Goal: Check status: Check status

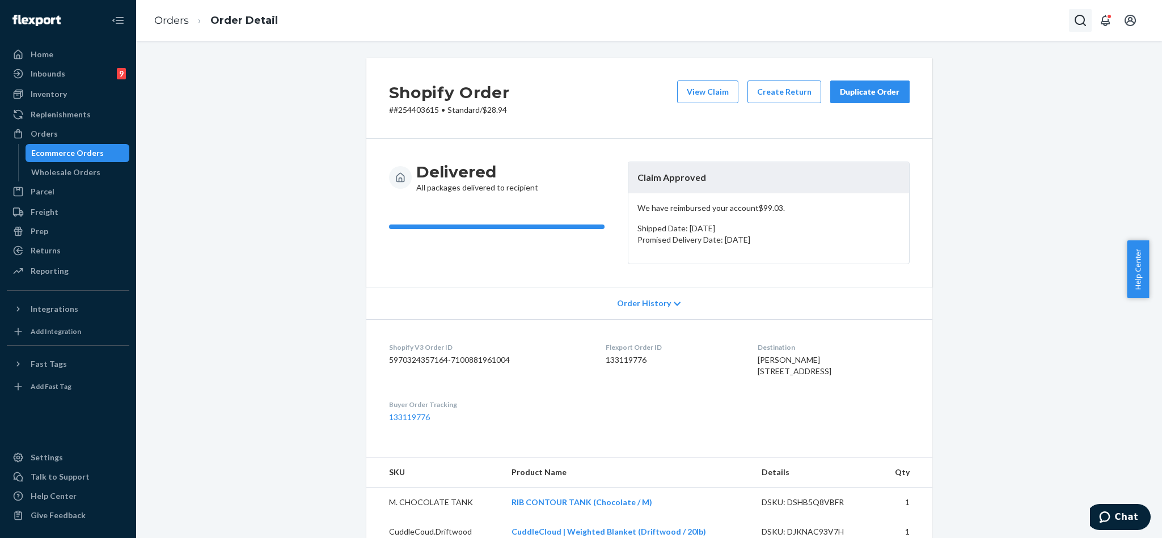
click at [1082, 24] on icon "Open Search Box" at bounding box center [1081, 21] width 14 height 14
click at [997, 19] on input "Search Input" at bounding box center [997, 20] width 140 height 11
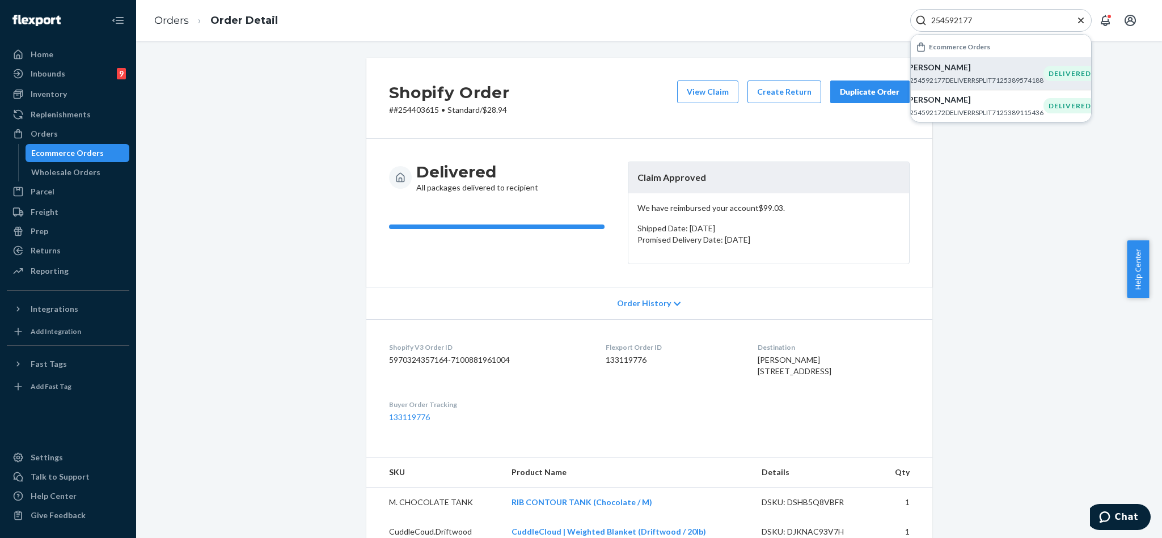
type input "254592177"
click at [960, 78] on p "#254592177DELIVERRSPLIT7125389574188" at bounding box center [975, 80] width 138 height 10
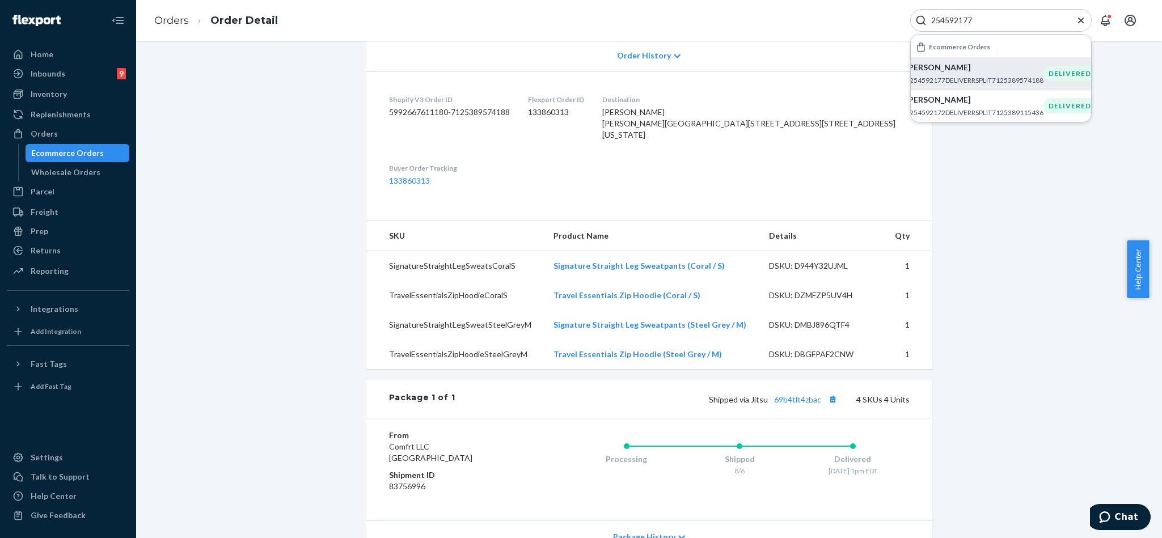
scroll to position [255, 0]
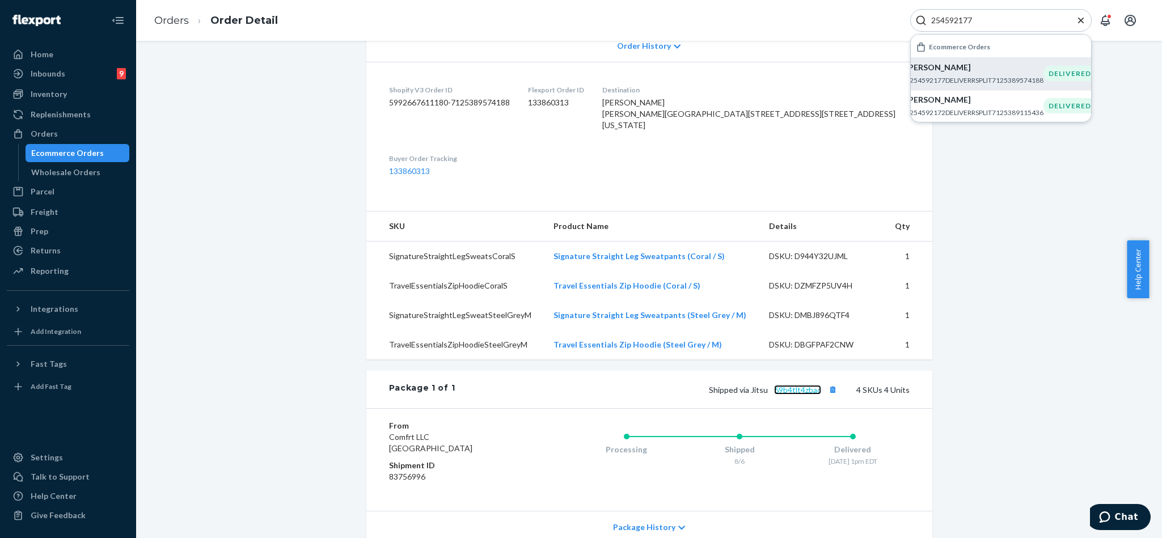
click at [802, 395] on link "69b4tlt4zbac" at bounding box center [797, 390] width 47 height 10
click at [1078, 24] on icon "Close Search" at bounding box center [1081, 20] width 11 height 11
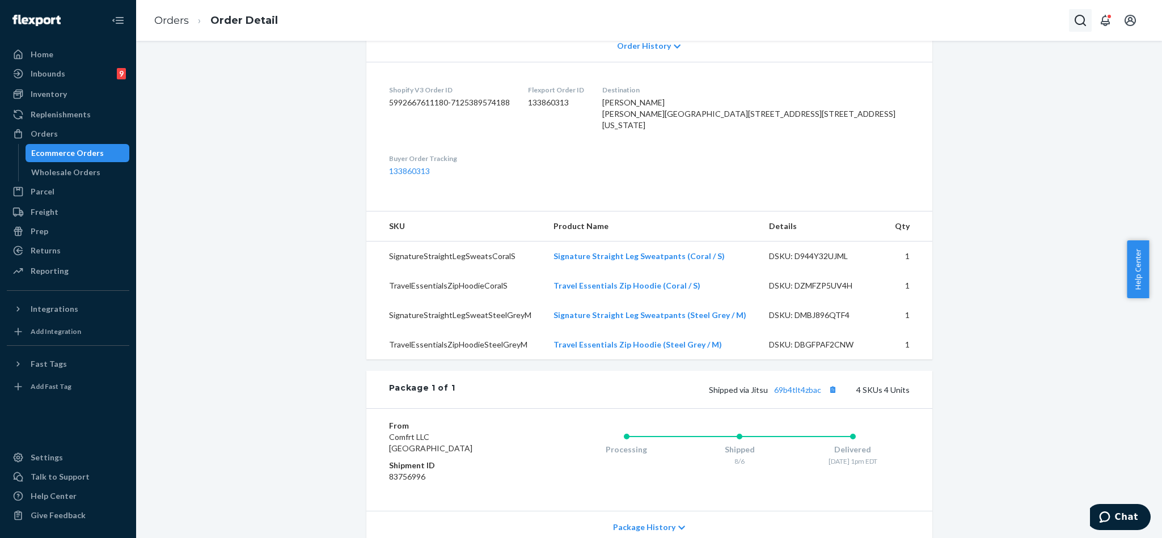
click at [1080, 23] on icon "Open Search Box" at bounding box center [1081, 21] width 14 height 14
click at [1011, 15] on input "Search Input" at bounding box center [997, 20] width 140 height 11
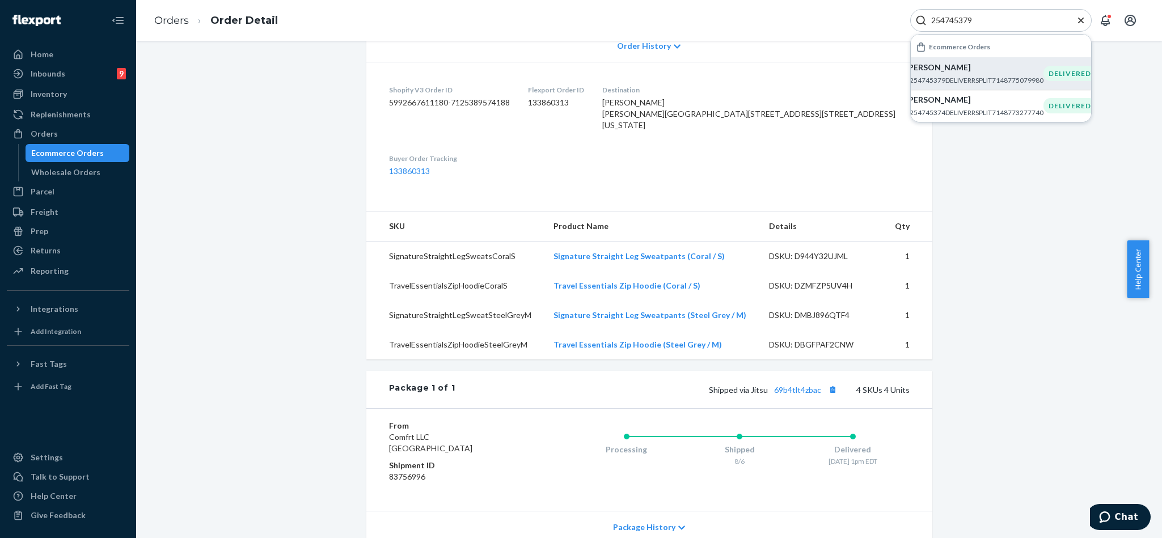
click at [958, 70] on p "[PERSON_NAME]" at bounding box center [975, 67] width 138 height 11
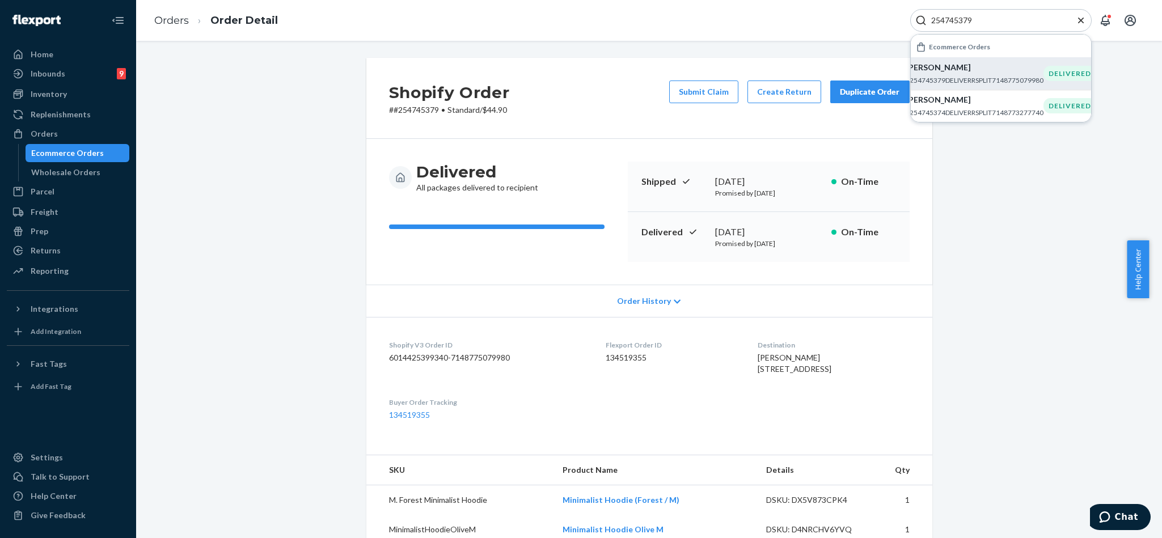
click at [1000, 23] on input "254745379" at bounding box center [997, 20] width 140 height 11
paste input "190"
click at [950, 68] on p "[PERSON_NAME]" at bounding box center [975, 67] width 138 height 11
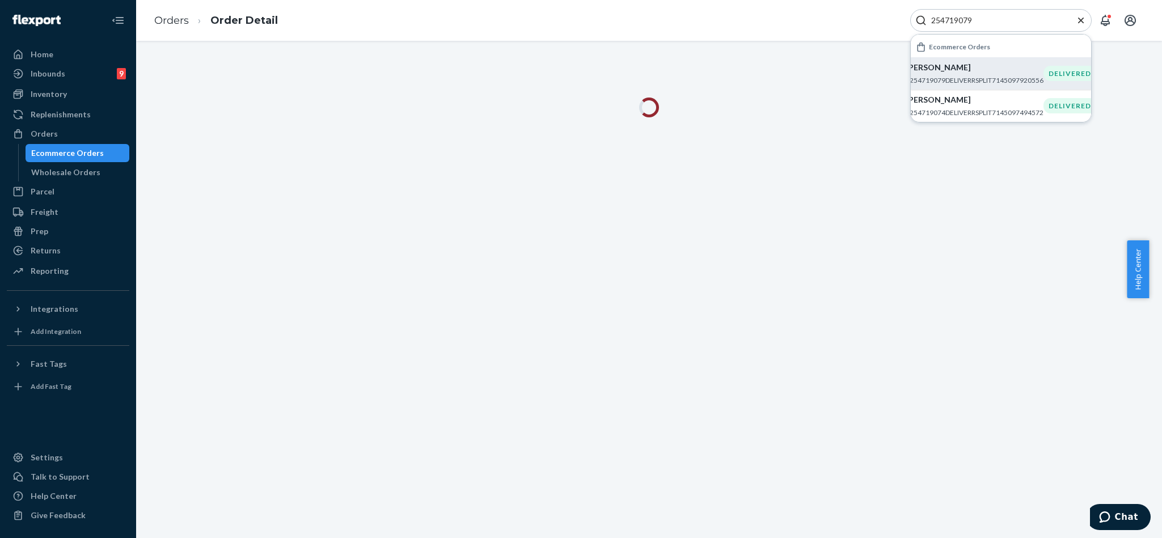
click at [803, 21] on div "Orders Order Detail 254719079 Ecommerce Orders [PERSON_NAME] #254719079DELIVERR…" at bounding box center [649, 20] width 1026 height 41
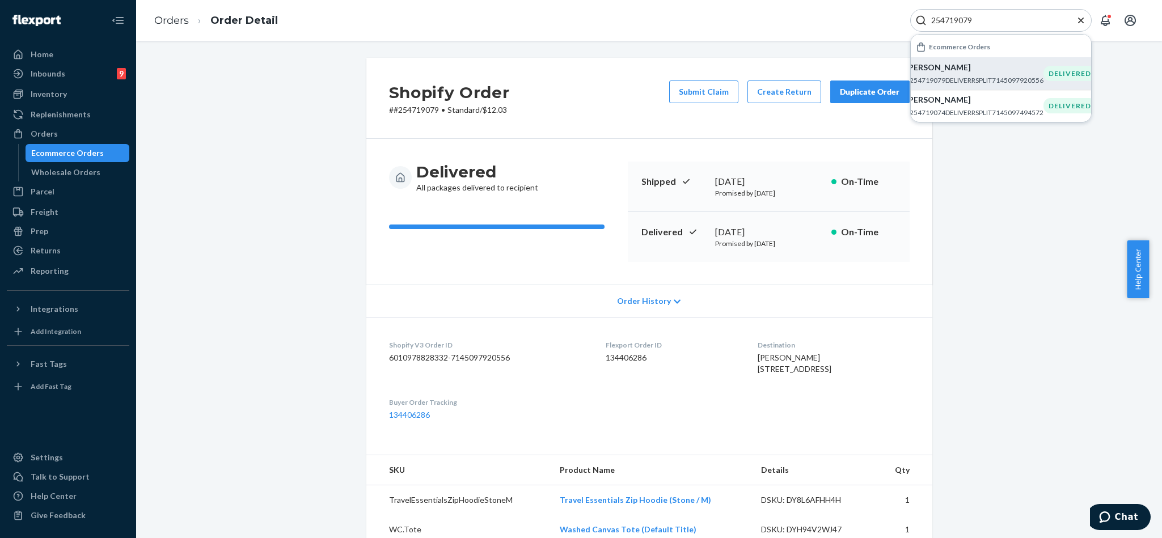
click at [1023, 20] on input "254719079" at bounding box center [997, 20] width 140 height 11
paste input "63226"
click at [998, 26] on input "254632269" at bounding box center [997, 20] width 140 height 11
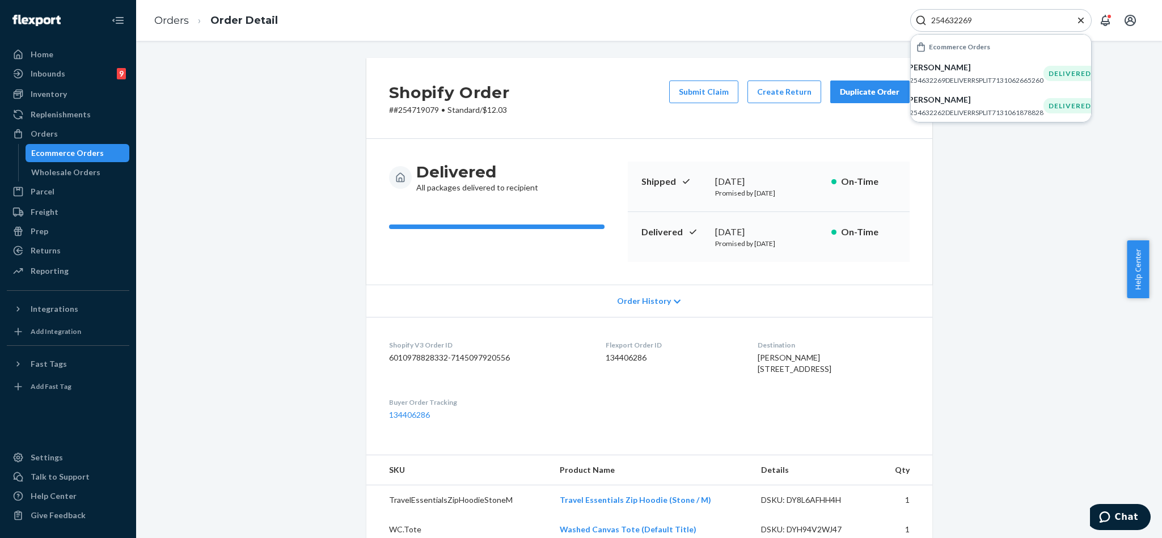
click at [998, 26] on input "254632269" at bounding box center [997, 20] width 140 height 11
paste input "3474864"
type input "253474864"
click at [957, 67] on p "[PERSON_NAME] [PERSON_NAME]" at bounding box center [975, 67] width 138 height 11
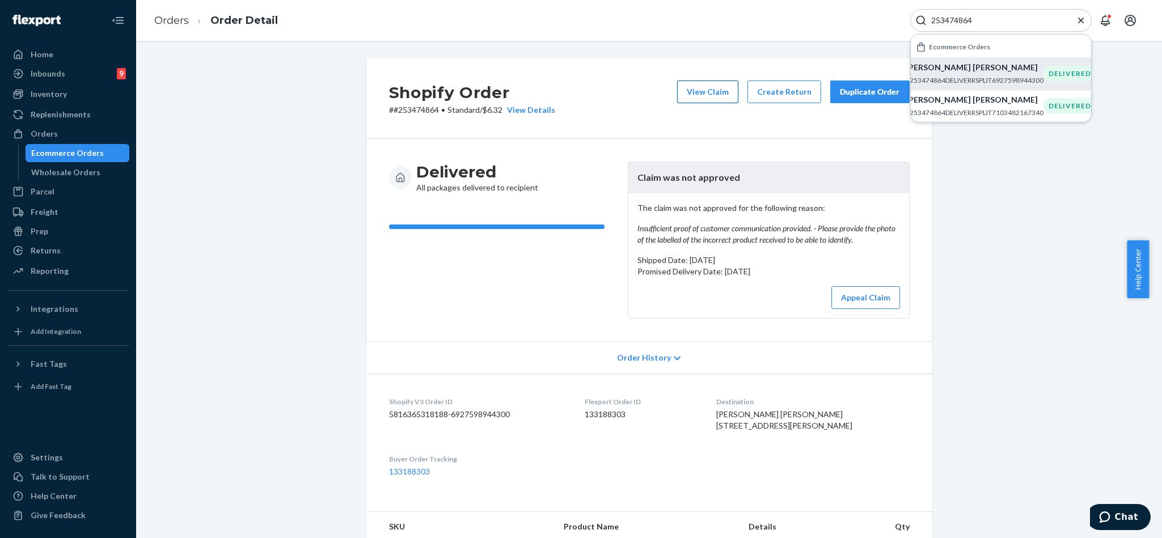
click at [686, 92] on button "View Claim" at bounding box center [707, 92] width 61 height 23
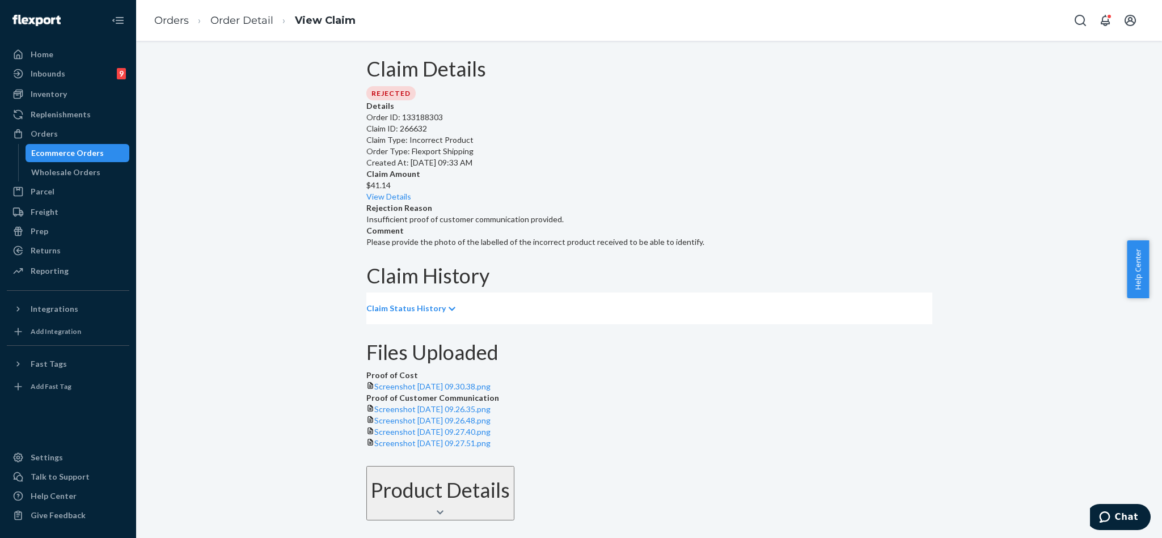
scroll to position [170, 0]
click at [482, 382] on link "Screenshot [DATE] 09.30.38.png" at bounding box center [432, 387] width 116 height 10
click at [491, 404] on link "Screenshot [DATE] 09.26.35.png" at bounding box center [432, 409] width 116 height 10
click at [1080, 17] on icon "Open Search Box" at bounding box center [1081, 21] width 14 height 14
click at [984, 31] on div at bounding box center [1002, 20] width 182 height 23
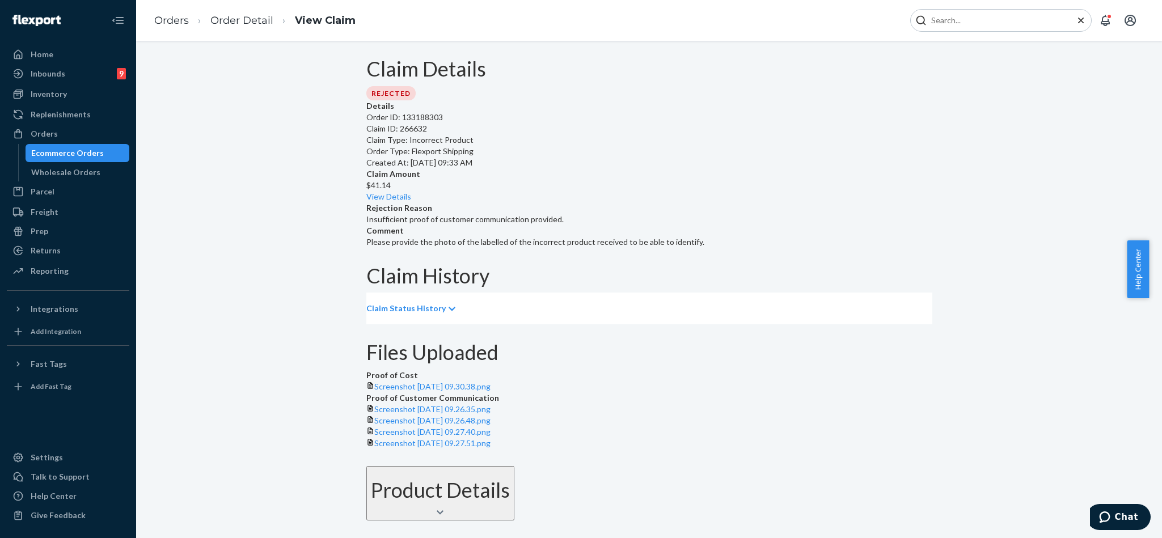
click at [981, 20] on input "Search Input" at bounding box center [997, 20] width 140 height 11
paste input "#253682388"
type input "#253682388"
click at [959, 69] on p "[PERSON_NAME]" at bounding box center [975, 67] width 138 height 11
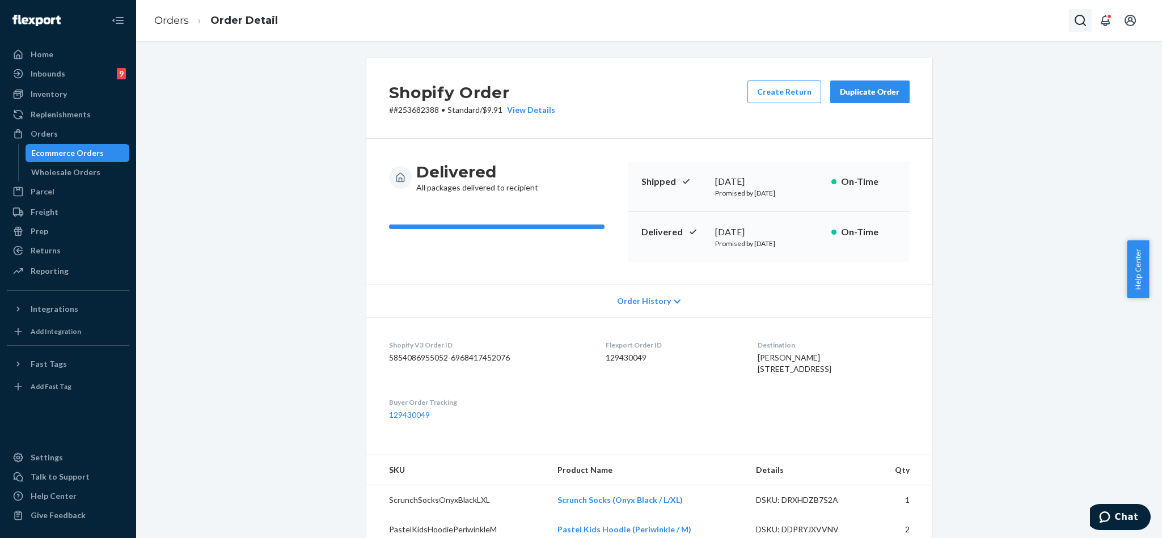
click at [1081, 20] on icon "Open Search Box" at bounding box center [1081, 21] width 14 height 14
click at [957, 16] on input "Search Input" at bounding box center [997, 20] width 140 height 11
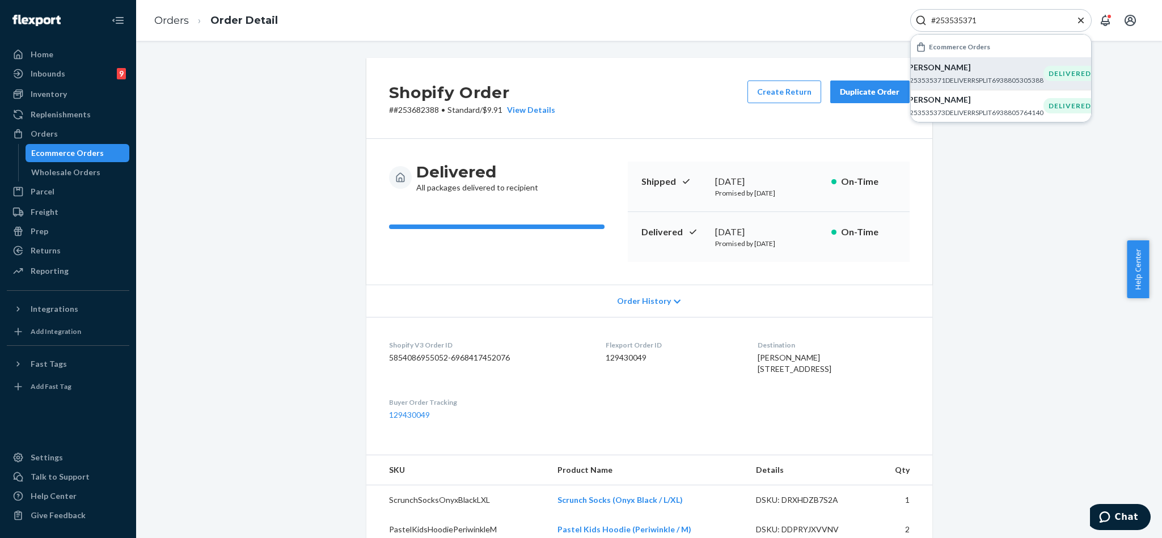
click at [958, 83] on p "#253535371DELIVERRSPLIT6938805305388" at bounding box center [975, 80] width 138 height 10
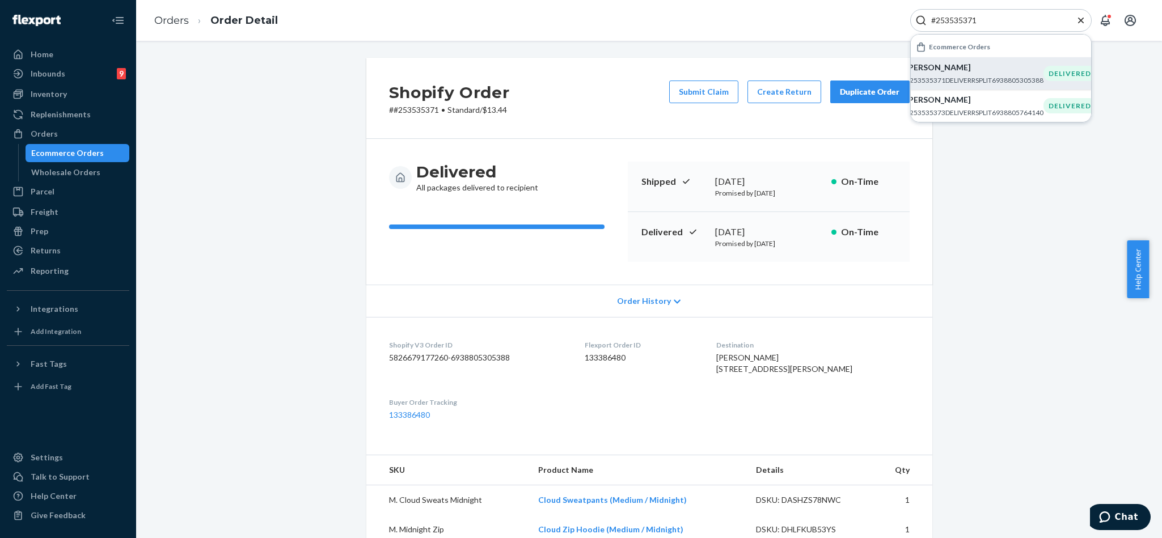
click at [1026, 22] on input "#253535371" at bounding box center [997, 20] width 140 height 11
paste input "4731783"
type input "#254731783"
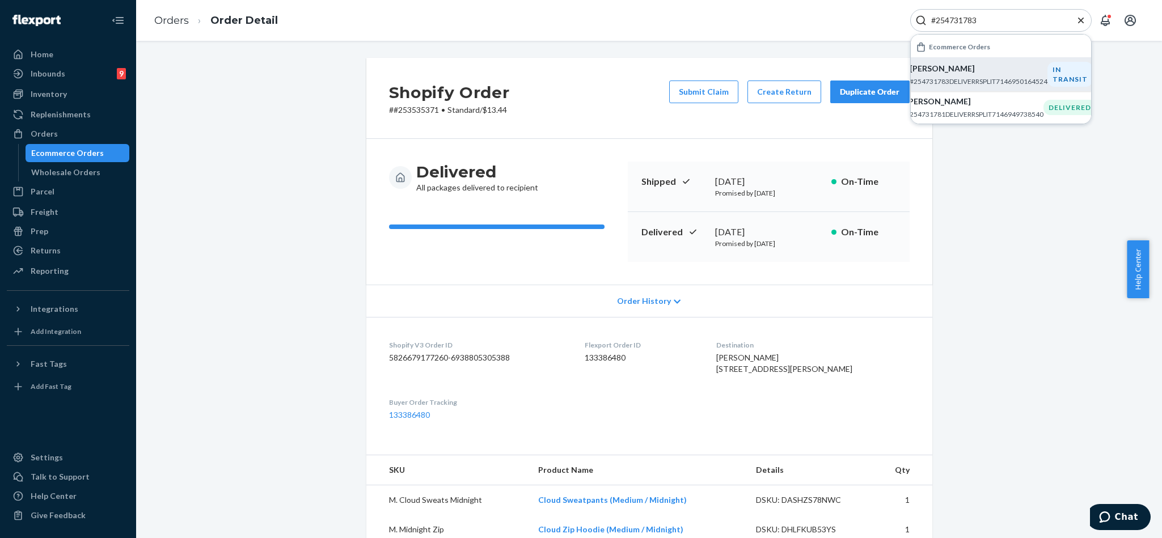
click at [967, 72] on p "[PERSON_NAME]" at bounding box center [979, 68] width 138 height 11
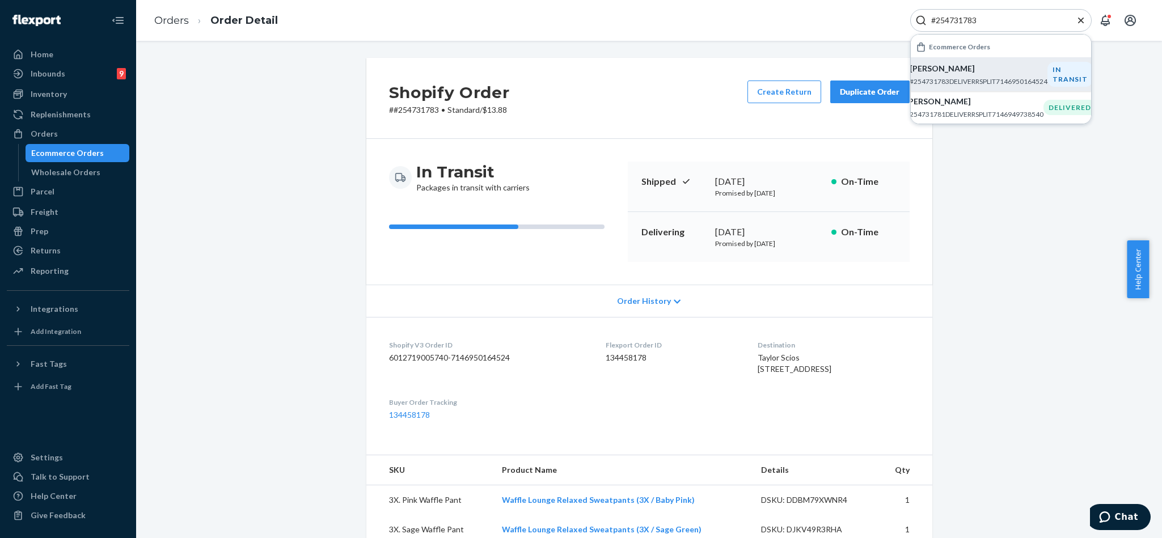
click at [1005, 19] on input "#254731783" at bounding box center [997, 20] width 140 height 11
click at [974, 68] on p "[PERSON_NAME]" at bounding box center [979, 68] width 138 height 11
click at [1082, 19] on icon "Close Search" at bounding box center [1081, 20] width 11 height 11
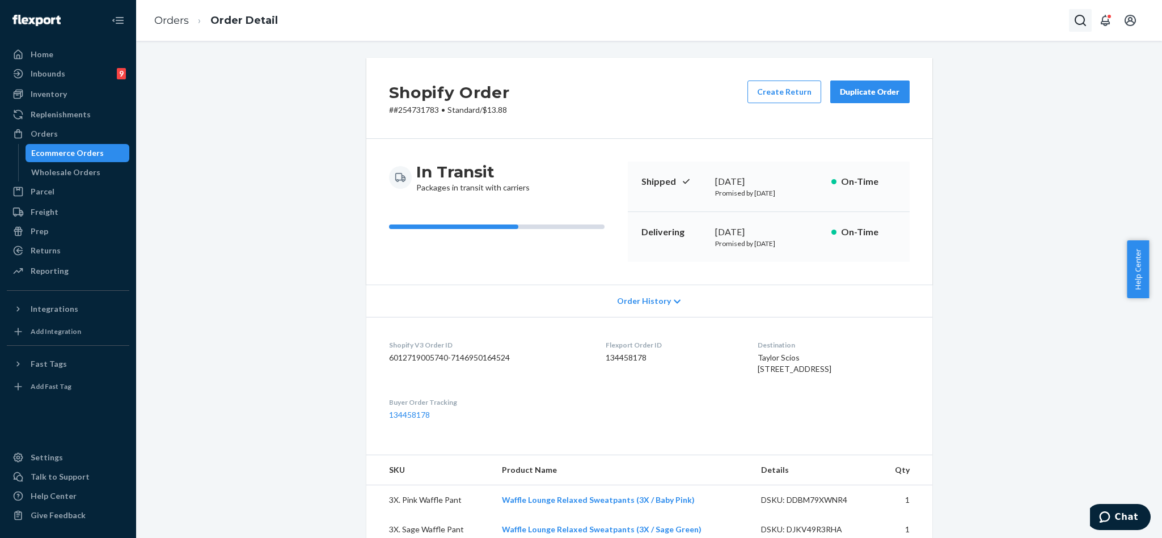
click at [1075, 14] on icon "Open Search Box" at bounding box center [1081, 21] width 14 height 14
click at [1039, 17] on input "Search Input" at bounding box center [997, 20] width 140 height 11
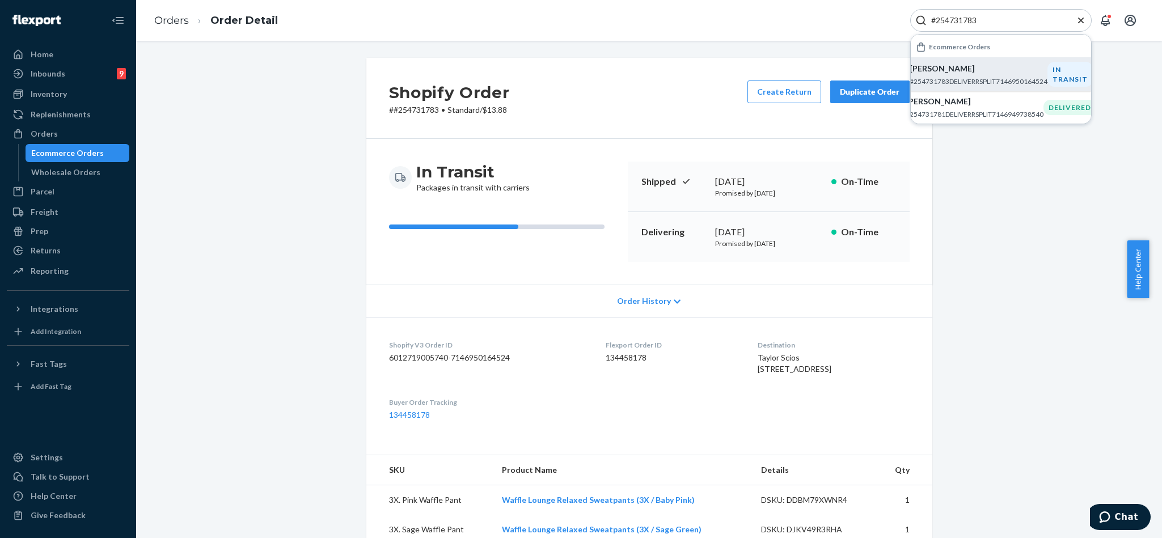
type input "#254731783"
click at [985, 78] on p "#254731783DELIVERRSPLIT7146950164524" at bounding box center [979, 82] width 138 height 10
click at [1081, 12] on div "#254731783" at bounding box center [1002, 20] width 182 height 23
click at [1076, 17] on icon "Close Search" at bounding box center [1081, 20] width 11 height 11
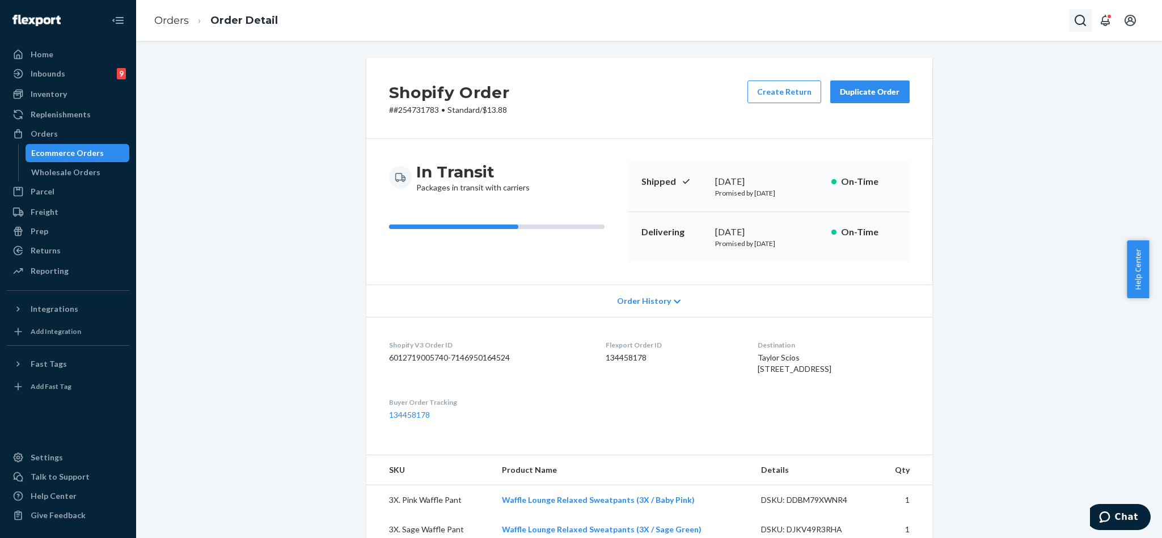
click at [1080, 22] on icon "Open Search Box" at bounding box center [1081, 21] width 14 height 14
click at [1013, 21] on input "Search Input" at bounding box center [997, 20] width 140 height 11
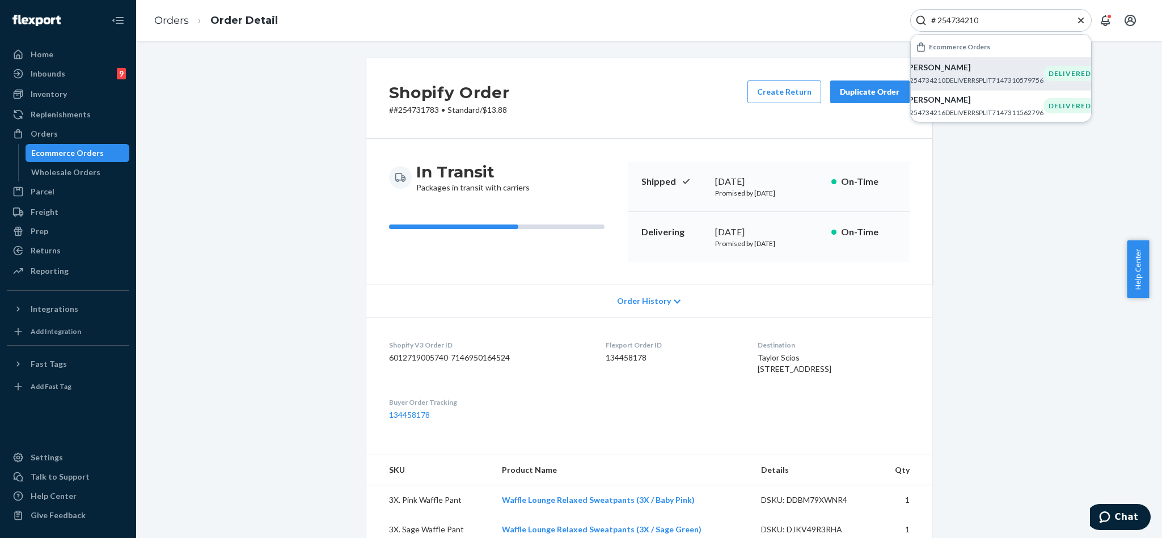
click at [969, 71] on p "[PERSON_NAME]" at bounding box center [975, 67] width 138 height 11
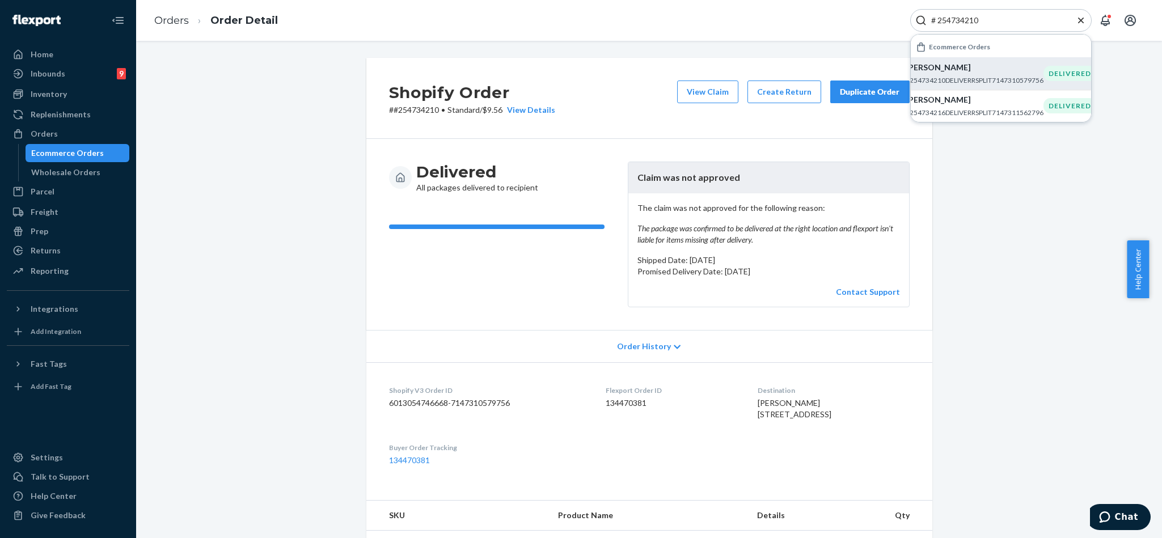
click at [1035, 22] on input "# 254734210" at bounding box center [997, 20] width 140 height 11
paste input "254677811"
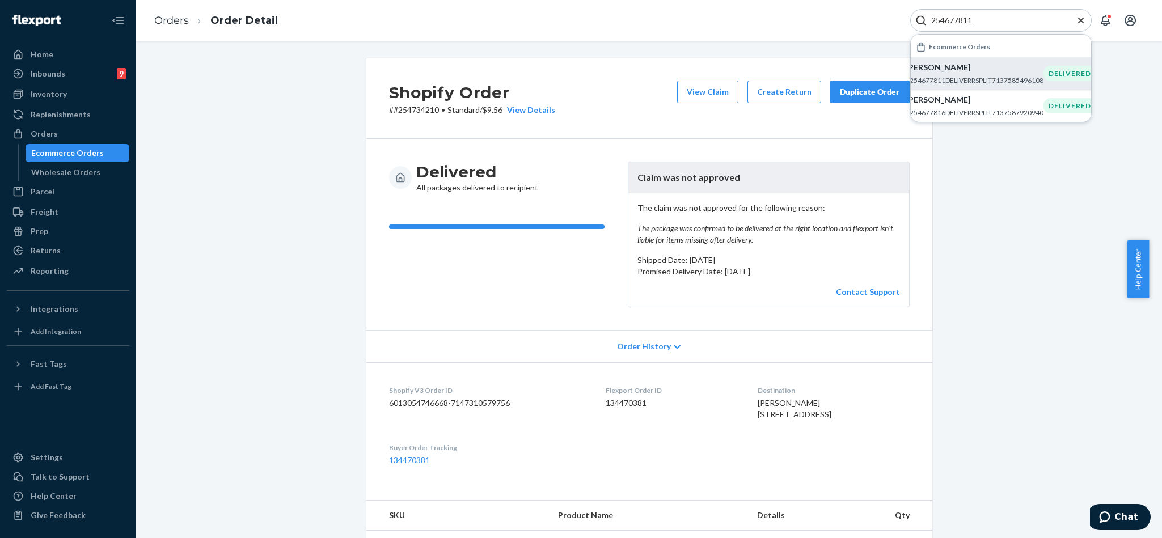
click at [983, 74] on div "[PERSON_NAME] #254677811DELIVERRSPLIT7137585496108" at bounding box center [975, 73] width 138 height 23
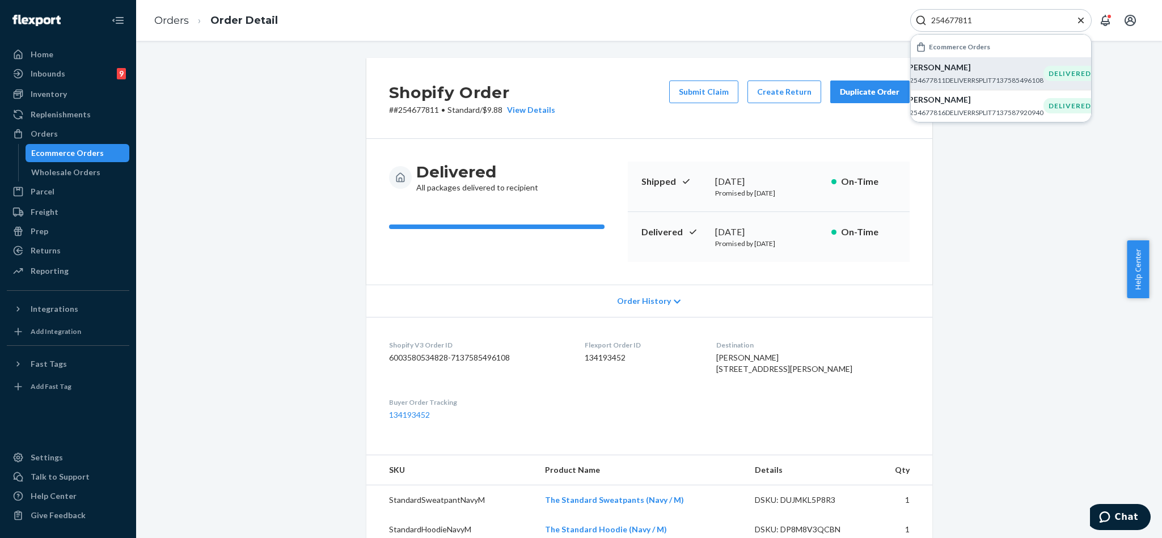
click at [1001, 23] on input "254677811" at bounding box center [997, 20] width 140 height 11
paste input "25310"
type input "254253101"
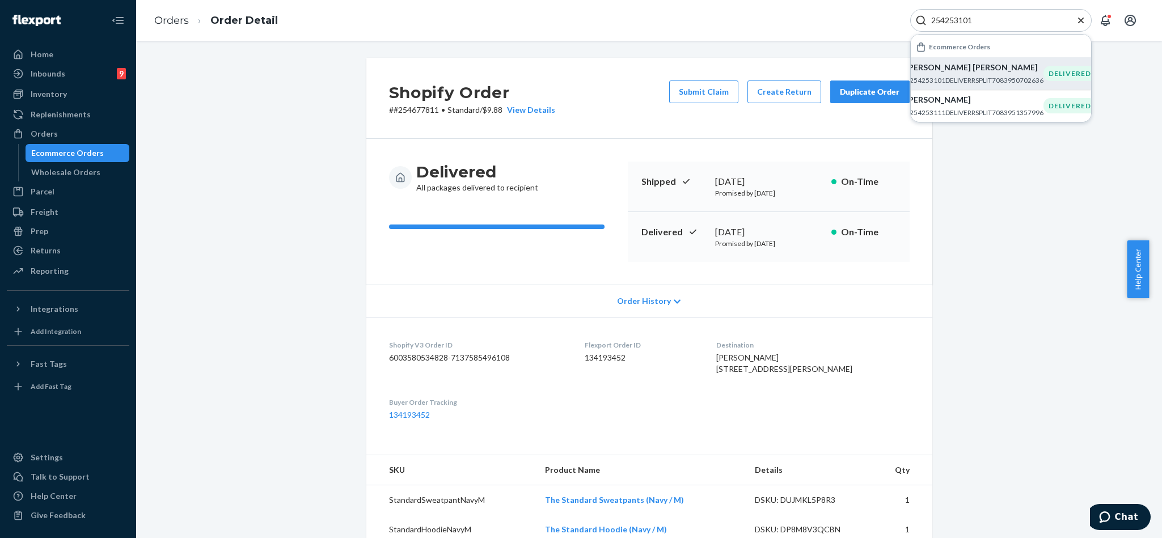
click at [1002, 77] on p "#254253101DELIVERRSPLIT7083950702636" at bounding box center [975, 80] width 138 height 10
click at [319, 189] on div "Shopify Order # #254253101 • Standard / $16.92 Submit Claim Create Return Dupli…" at bounding box center [649, 473] width 1009 height 831
click at [332, 99] on div "Shopify Order # #254253101 • Standard / $16.92 Submit Claim Create Return Dupli…" at bounding box center [649, 473] width 1009 height 831
click at [1082, 24] on icon "Close Search" at bounding box center [1081, 20] width 11 height 11
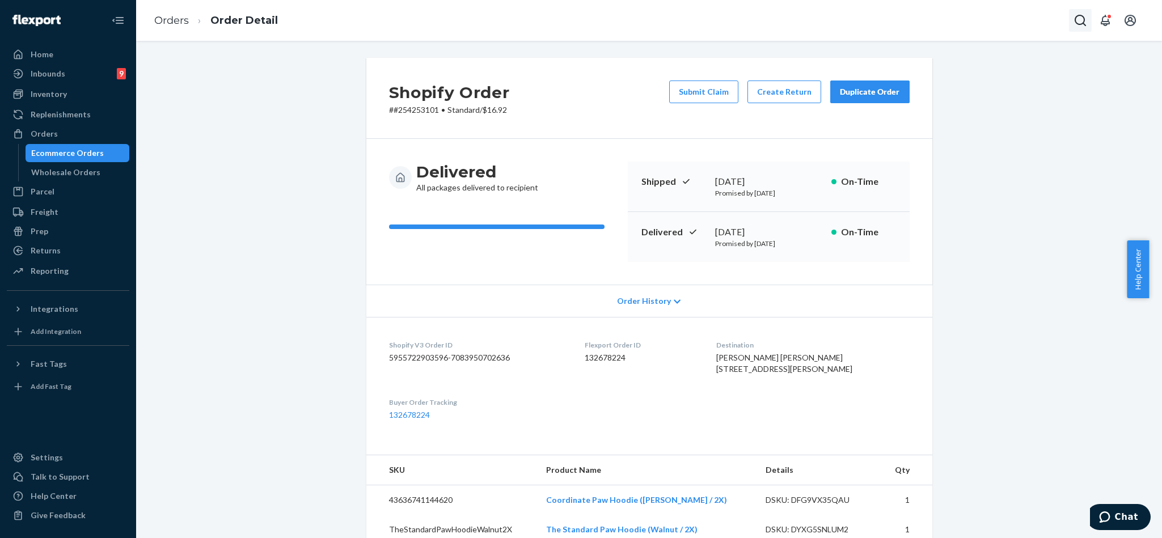
click at [1071, 19] on button "Open Search Box" at bounding box center [1080, 20] width 23 height 23
click at [967, 22] on input "Search Input" at bounding box center [997, 20] width 140 height 11
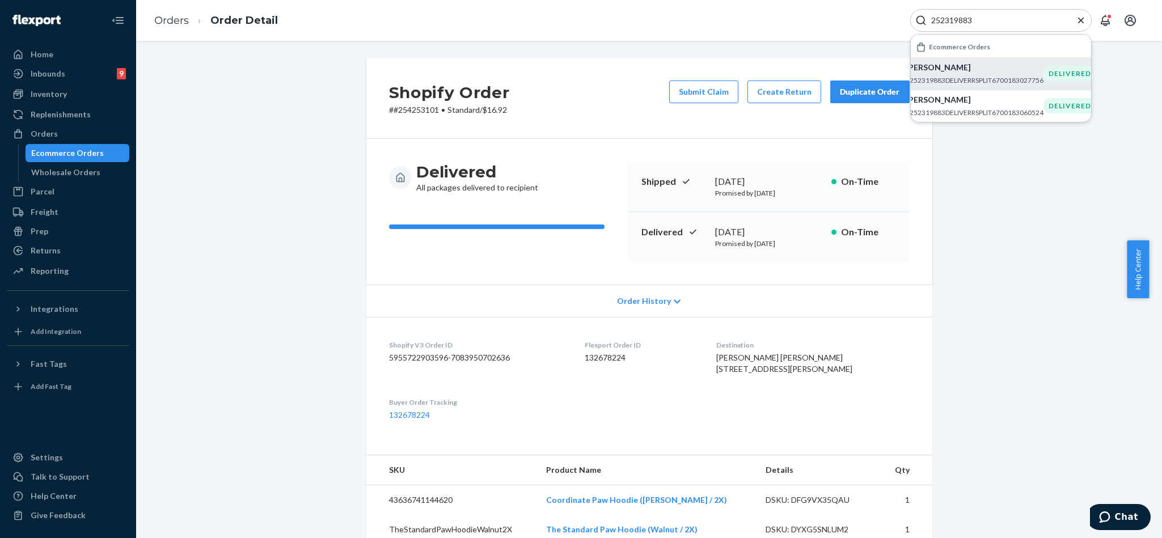
click at [979, 73] on p "[PERSON_NAME]" at bounding box center [975, 67] width 138 height 11
click at [988, 20] on input "252319883" at bounding box center [997, 20] width 140 height 11
paste input "4649241"
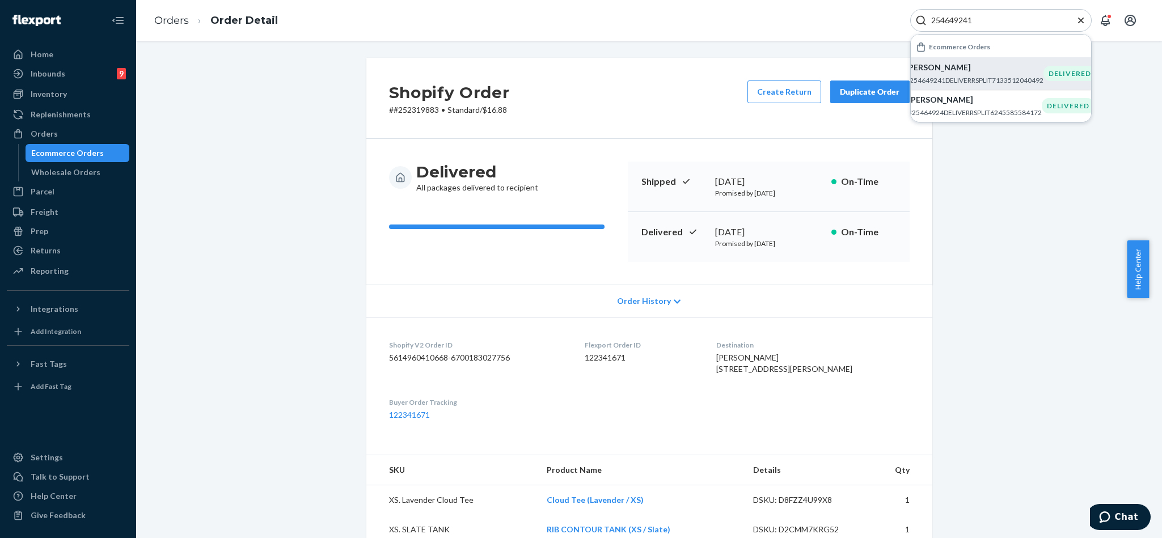
click at [970, 67] on p "[PERSON_NAME]" at bounding box center [975, 67] width 138 height 11
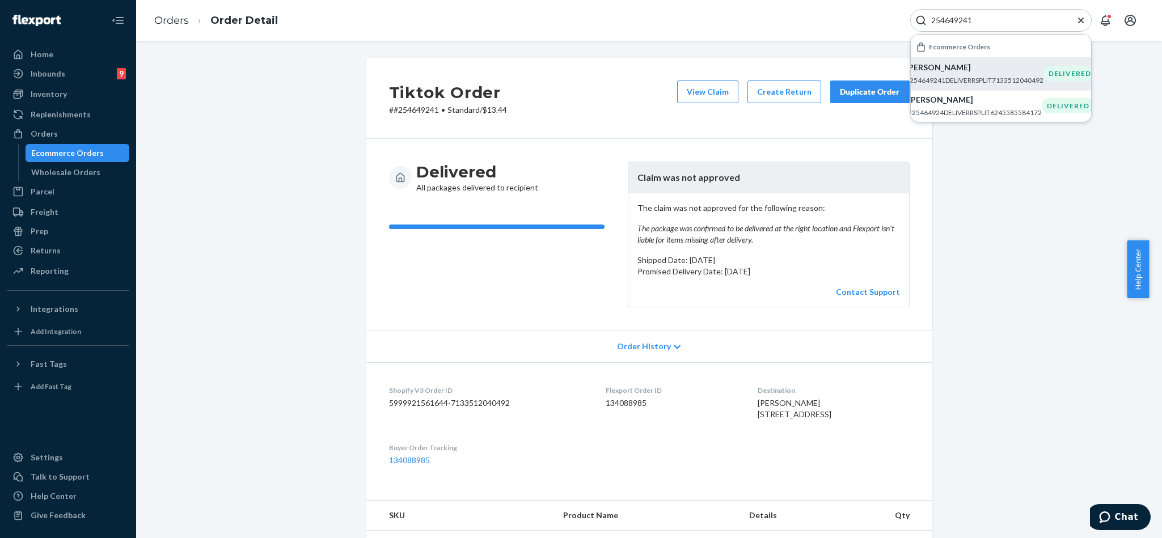
click at [1000, 17] on input "254649241" at bounding box center [997, 20] width 140 height 11
paste input "#254362808"
click at [992, 69] on p "[PERSON_NAME]" at bounding box center [975, 67] width 138 height 11
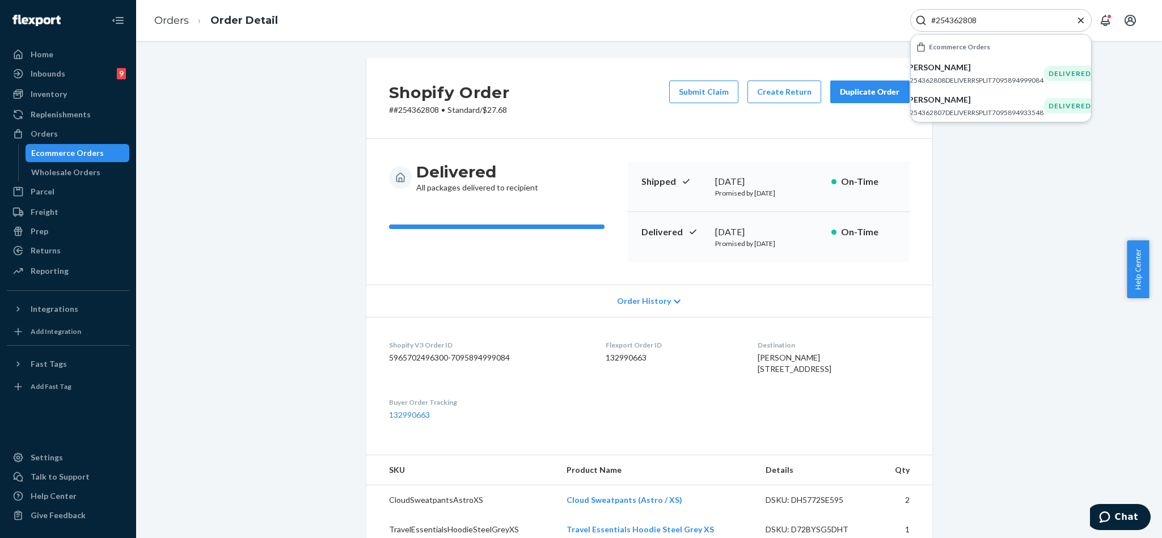
click at [1016, 19] on input "#254362808" at bounding box center [997, 20] width 140 height 11
paste input "Search Input"
click at [997, 18] on input "254362808" at bounding box center [997, 20] width 140 height 11
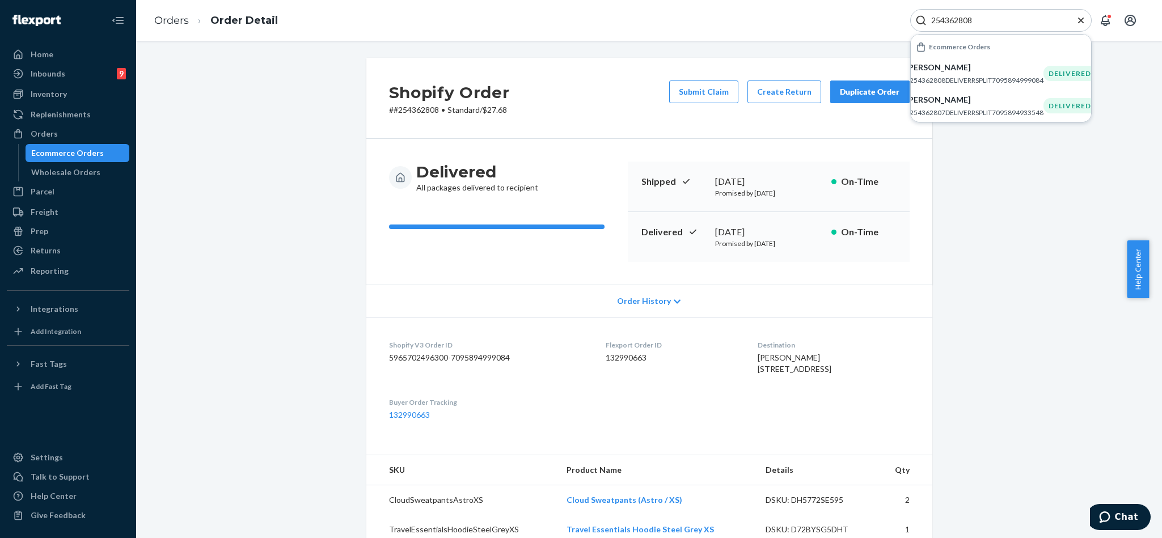
click at [997, 18] on input "254362808" at bounding box center [997, 20] width 140 height 11
paste input "#253619602"
type input "#253619602"
click at [970, 75] on p "#253619602DELIVERRSPLIT6956789628972" at bounding box center [975, 80] width 138 height 10
